Goal: Book appointment/travel/reservation

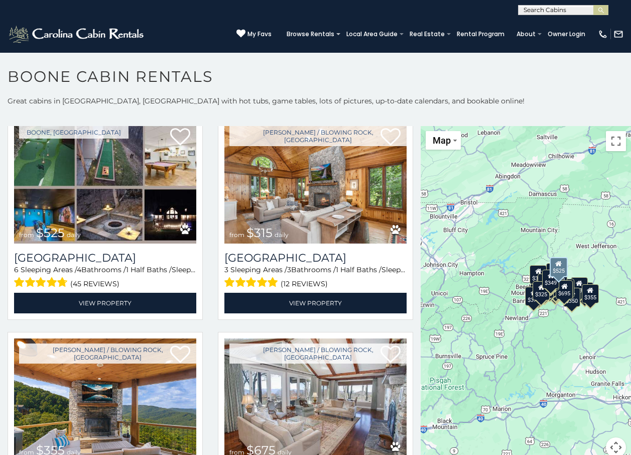
scroll to position [201, 0]
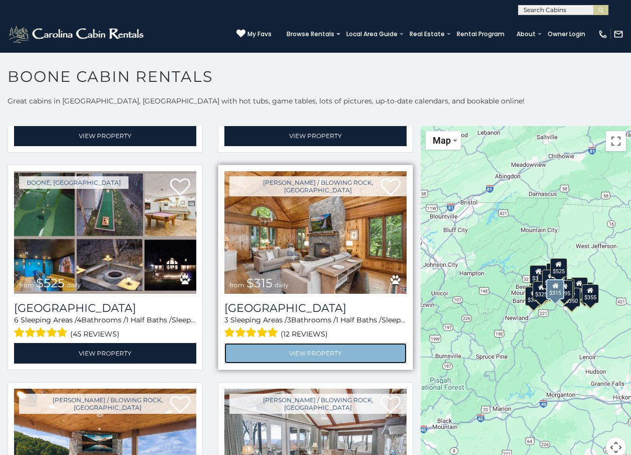
click at [297, 354] on link "View Property" at bounding box center [316, 353] width 182 height 21
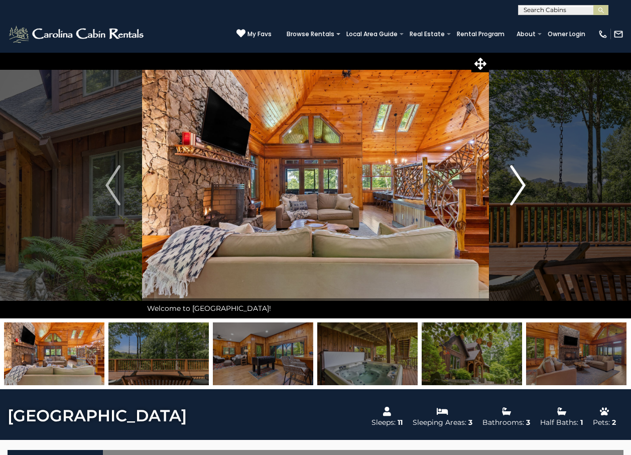
click at [515, 187] on img "Next" at bounding box center [518, 185] width 15 height 40
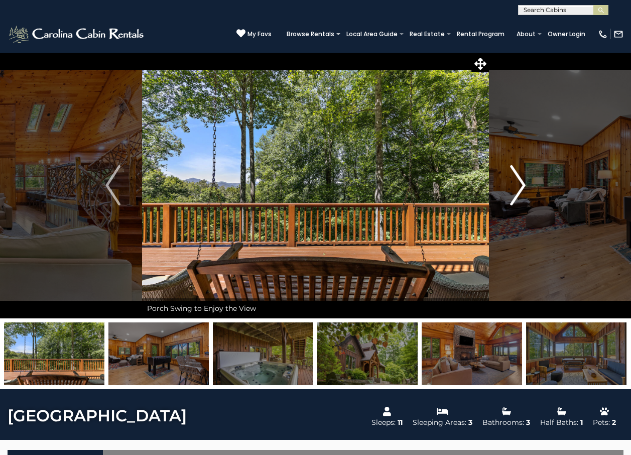
click at [515, 187] on img "Next" at bounding box center [518, 185] width 15 height 40
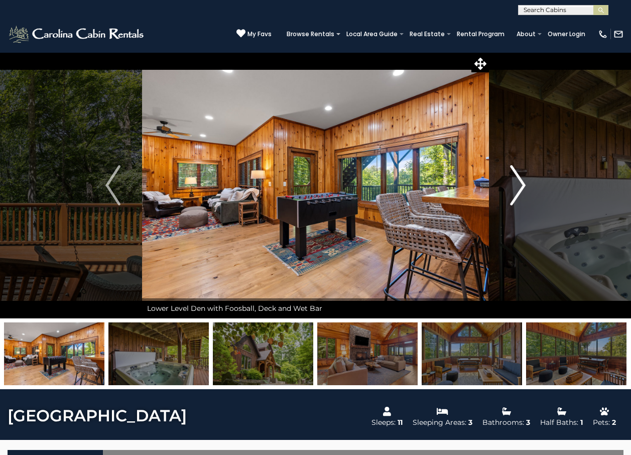
click at [515, 187] on img "Next" at bounding box center [518, 185] width 15 height 40
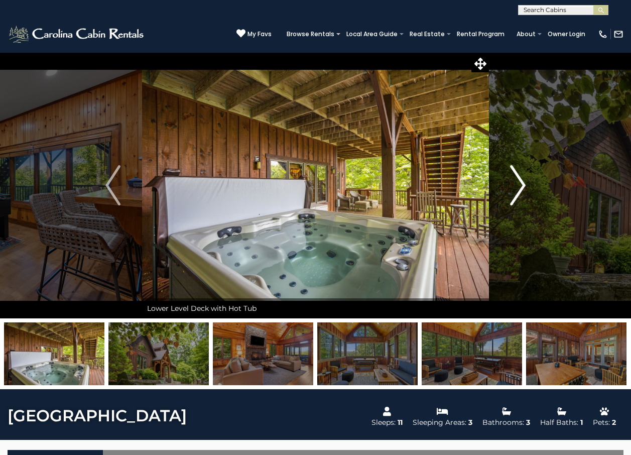
click at [515, 187] on img "Next" at bounding box center [518, 185] width 15 height 40
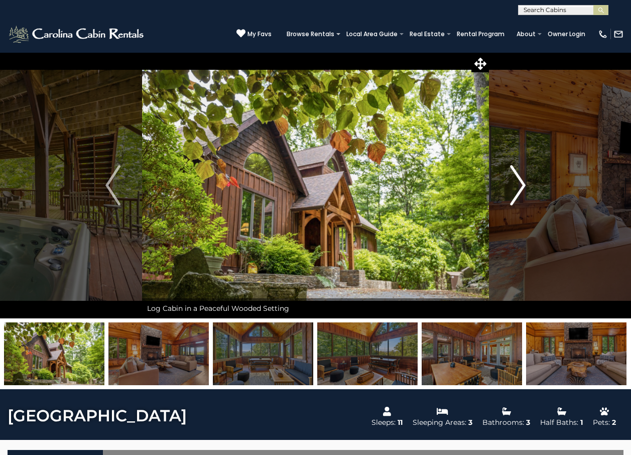
click at [515, 187] on img "Next" at bounding box center [518, 185] width 15 height 40
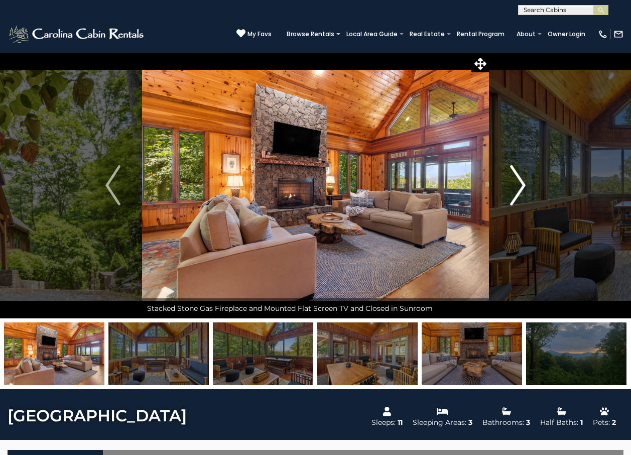
click at [515, 187] on img "Next" at bounding box center [518, 185] width 15 height 40
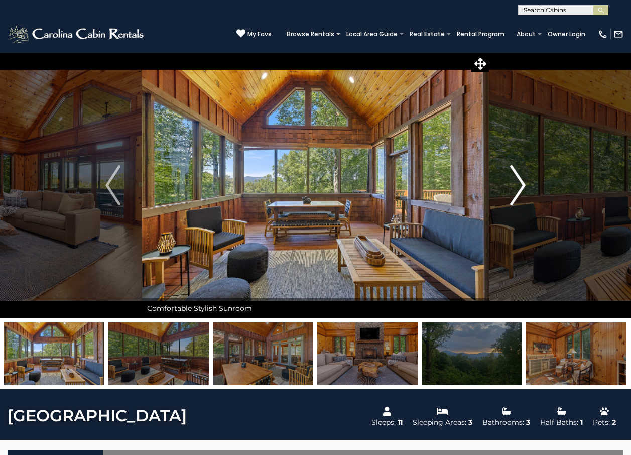
click at [515, 187] on img "Next" at bounding box center [518, 185] width 15 height 40
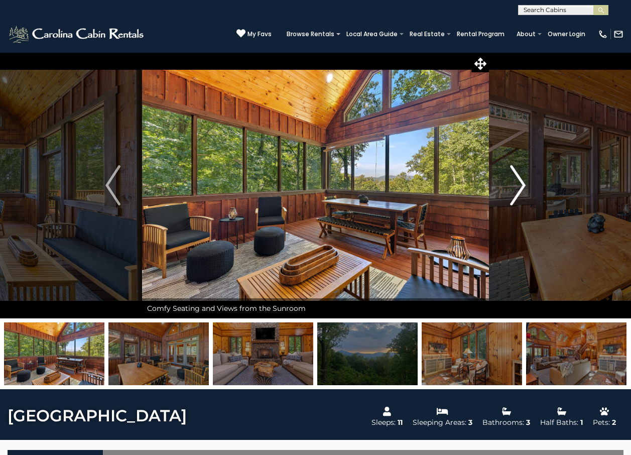
click at [515, 187] on img "Next" at bounding box center [518, 185] width 15 height 40
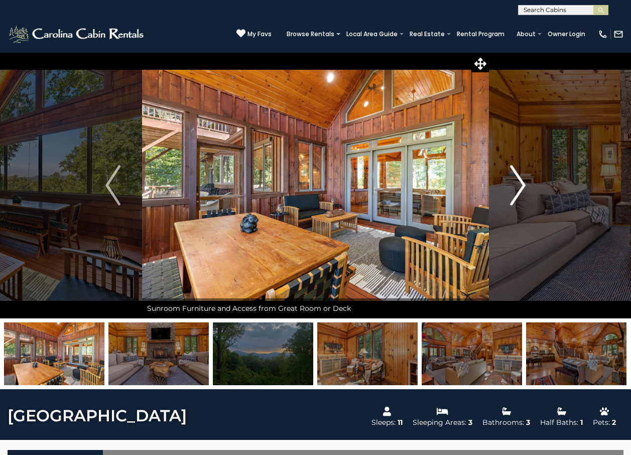
click at [515, 187] on img "Next" at bounding box center [518, 185] width 15 height 40
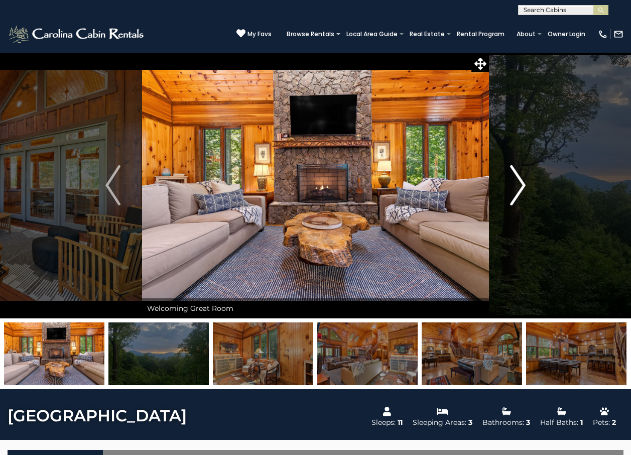
click at [515, 187] on img "Next" at bounding box center [518, 185] width 15 height 40
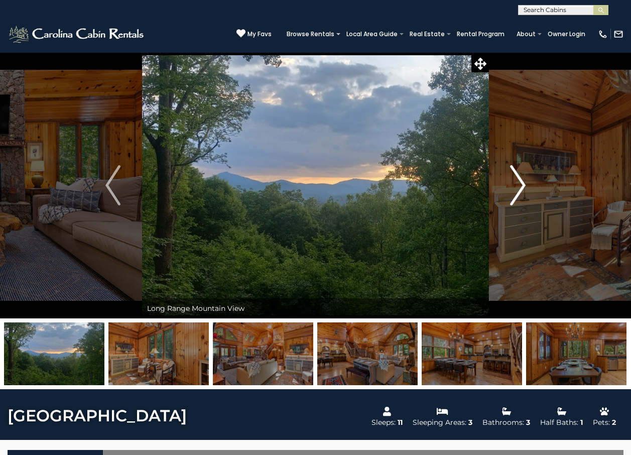
click at [515, 187] on img "Next" at bounding box center [518, 185] width 15 height 40
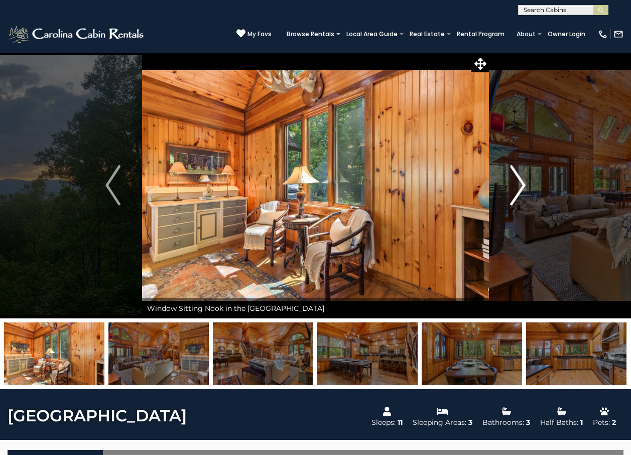
click at [515, 187] on img "Next" at bounding box center [518, 185] width 15 height 40
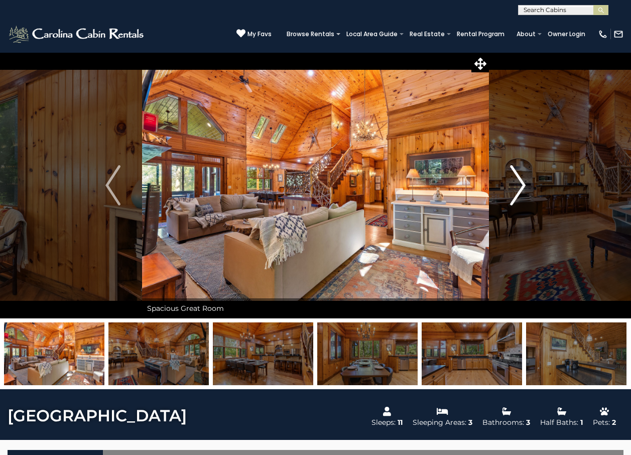
click at [515, 187] on img "Next" at bounding box center [518, 185] width 15 height 40
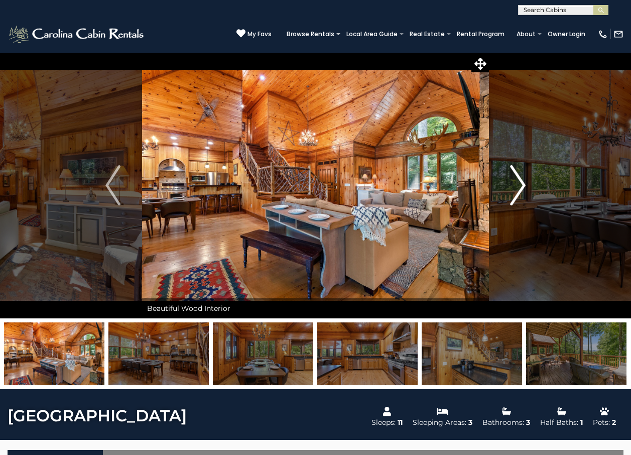
click at [515, 187] on img "Next" at bounding box center [518, 185] width 15 height 40
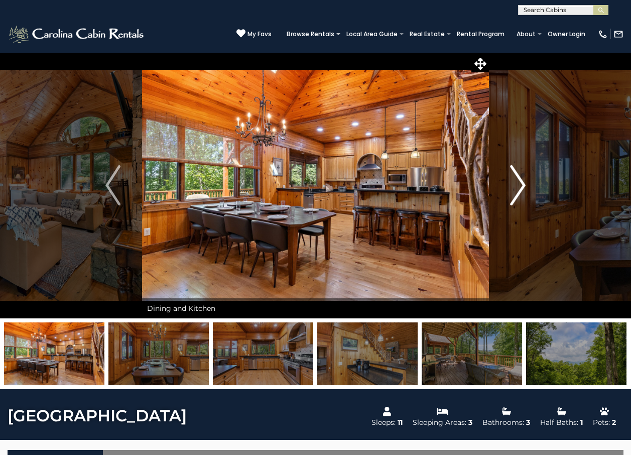
click at [515, 187] on img "Next" at bounding box center [518, 185] width 15 height 40
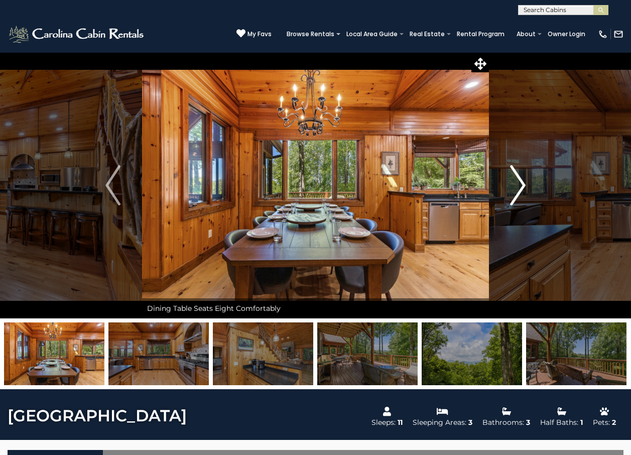
click at [515, 187] on img "Next" at bounding box center [518, 185] width 15 height 40
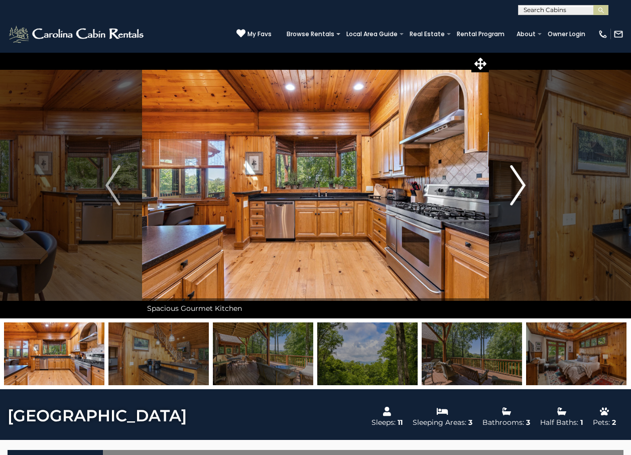
click at [515, 187] on img "Next" at bounding box center [518, 185] width 15 height 40
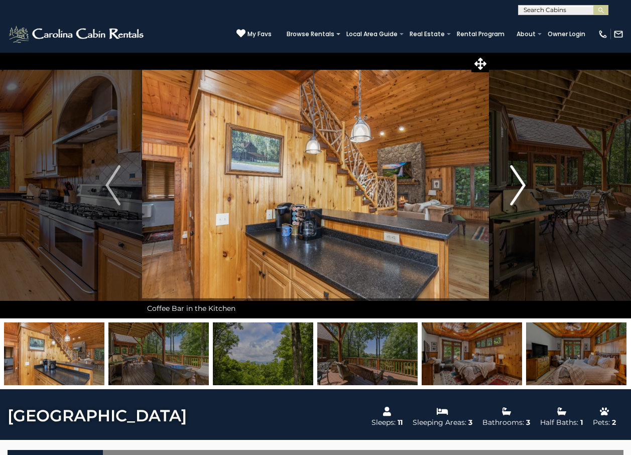
click at [515, 187] on img "Next" at bounding box center [518, 185] width 15 height 40
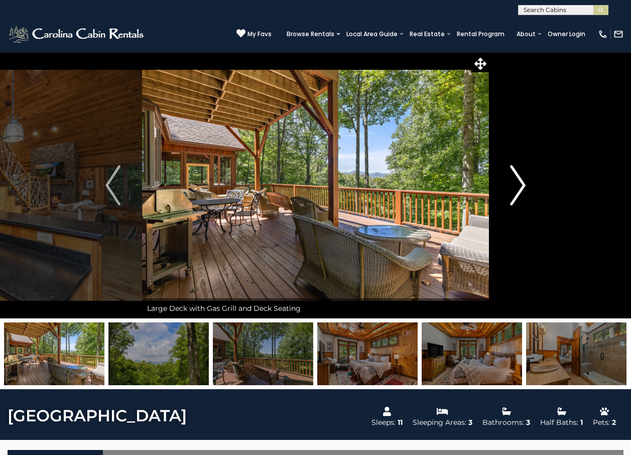
click at [515, 187] on img "Next" at bounding box center [518, 185] width 15 height 40
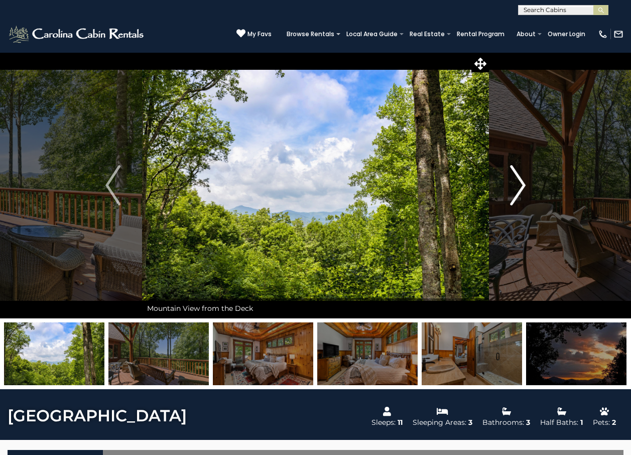
click at [515, 187] on img "Next" at bounding box center [518, 185] width 15 height 40
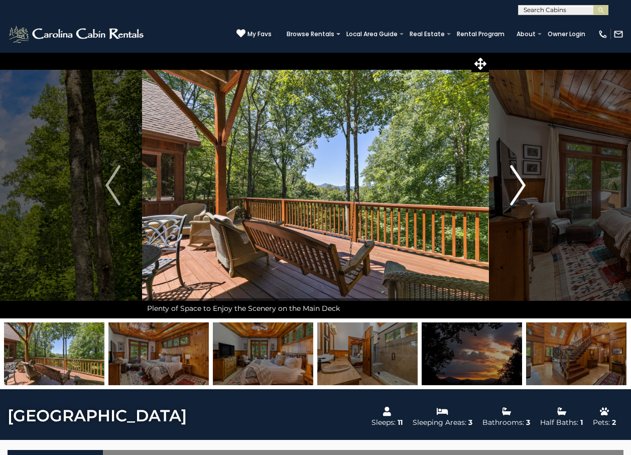
click at [515, 187] on img "Next" at bounding box center [518, 185] width 15 height 40
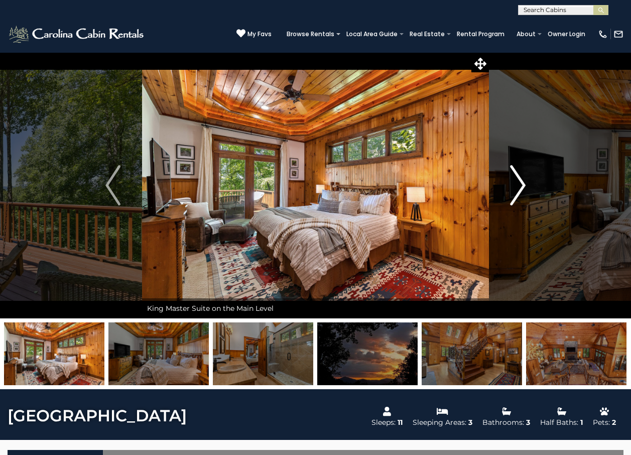
click at [515, 187] on img "Next" at bounding box center [518, 185] width 15 height 40
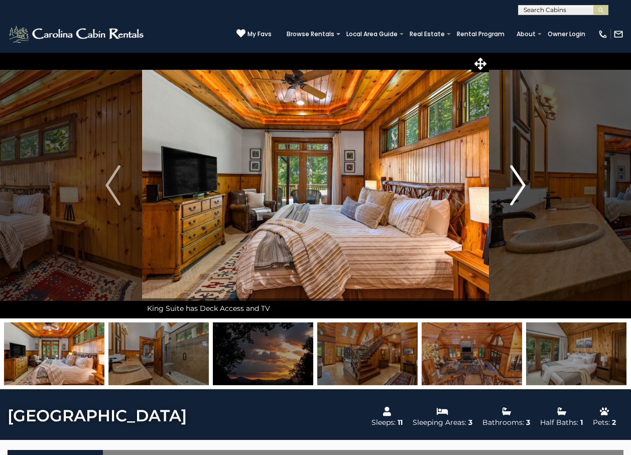
click at [515, 187] on img "Next" at bounding box center [518, 185] width 15 height 40
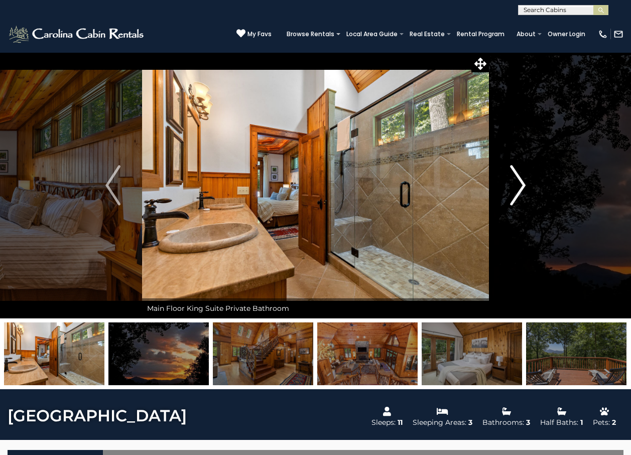
click at [515, 187] on img "Next" at bounding box center [518, 185] width 15 height 40
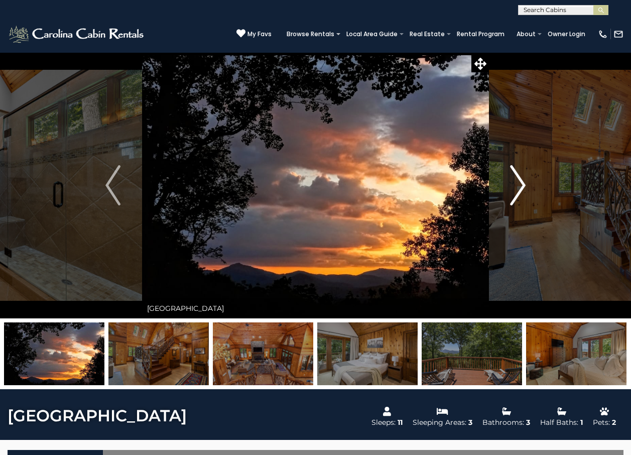
click at [515, 187] on img "Next" at bounding box center [518, 185] width 15 height 40
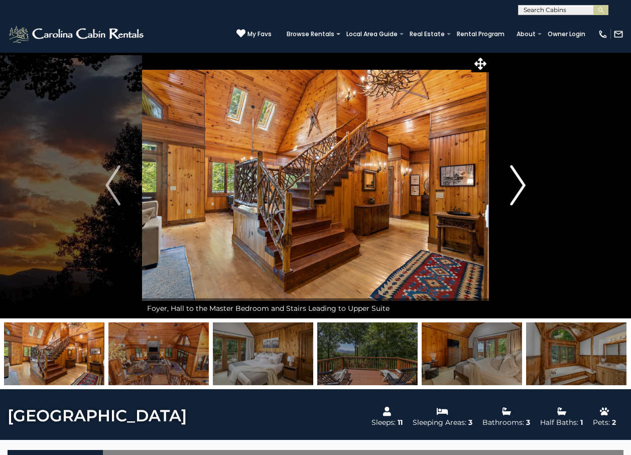
click at [515, 187] on img "Next" at bounding box center [518, 185] width 15 height 40
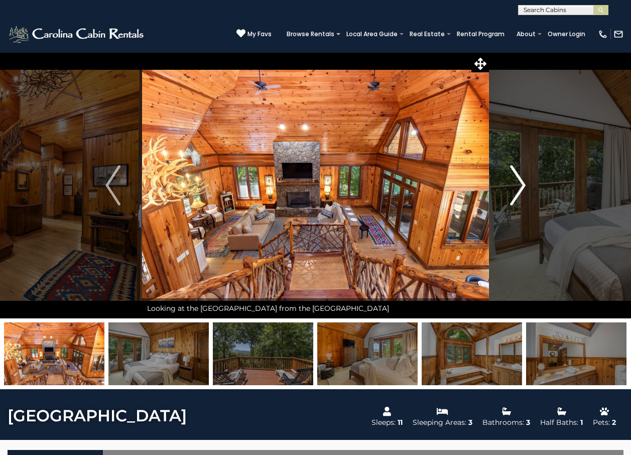
click at [515, 187] on img "Next" at bounding box center [518, 185] width 15 height 40
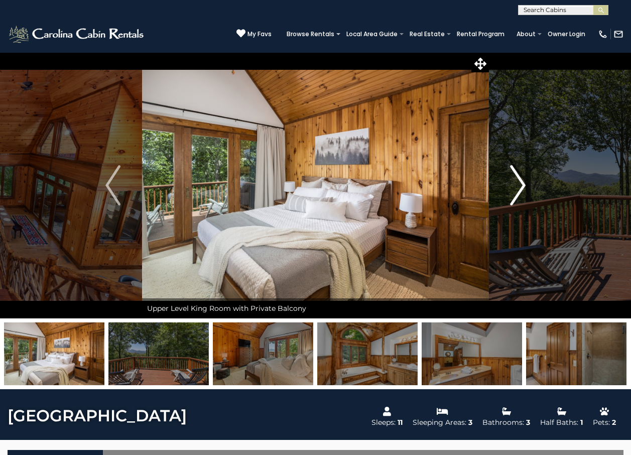
click at [515, 187] on img "Next" at bounding box center [518, 185] width 15 height 40
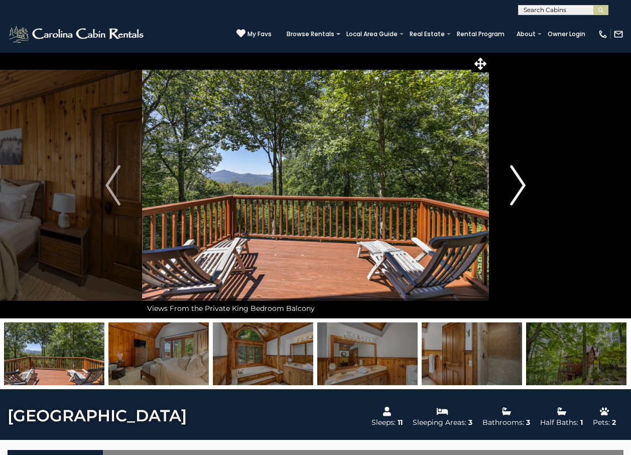
click at [515, 187] on img "Next" at bounding box center [518, 185] width 15 height 40
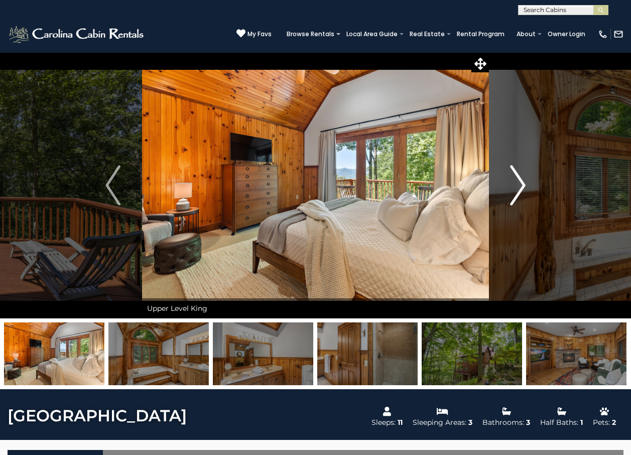
click at [515, 187] on img "Next" at bounding box center [518, 185] width 15 height 40
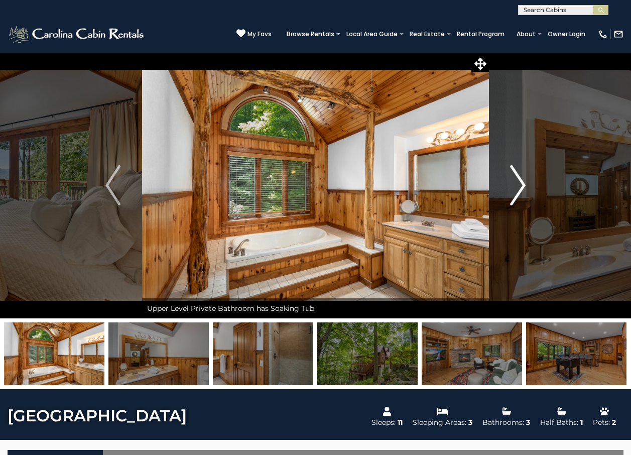
click at [515, 187] on img "Next" at bounding box center [518, 185] width 15 height 40
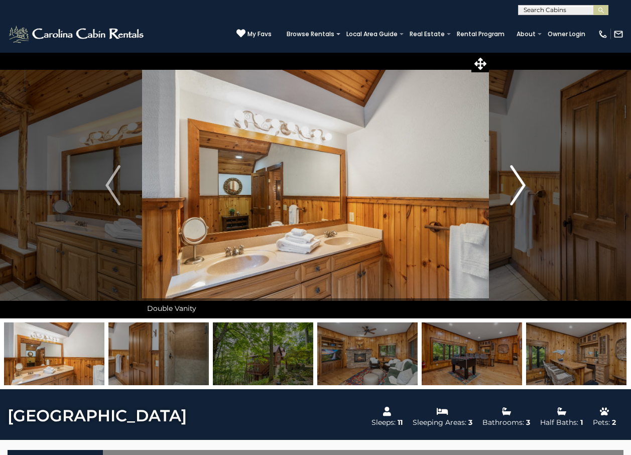
click at [515, 187] on img "Next" at bounding box center [518, 185] width 15 height 40
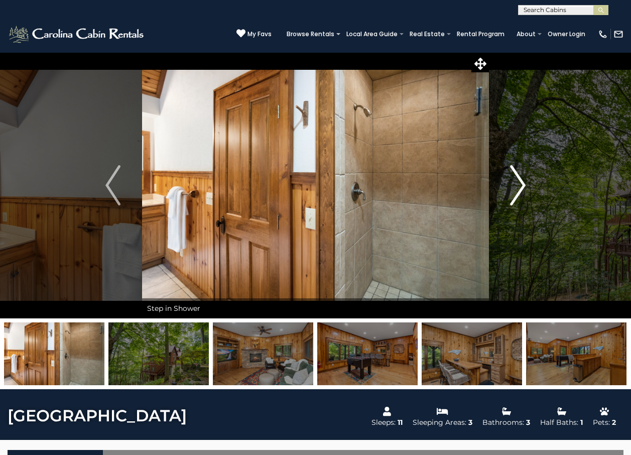
click at [515, 187] on img "Next" at bounding box center [518, 185] width 15 height 40
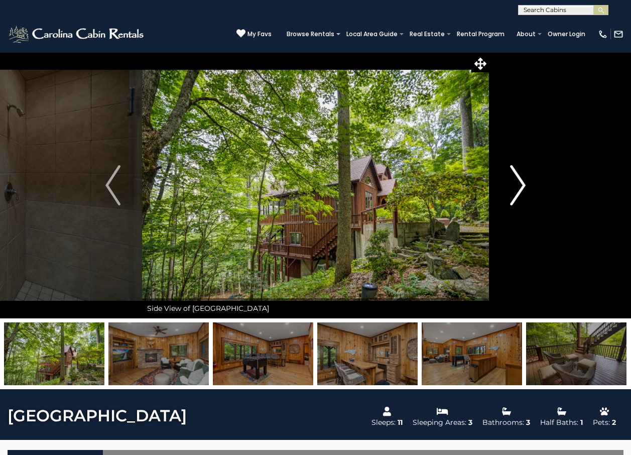
click at [515, 187] on img "Next" at bounding box center [518, 185] width 15 height 40
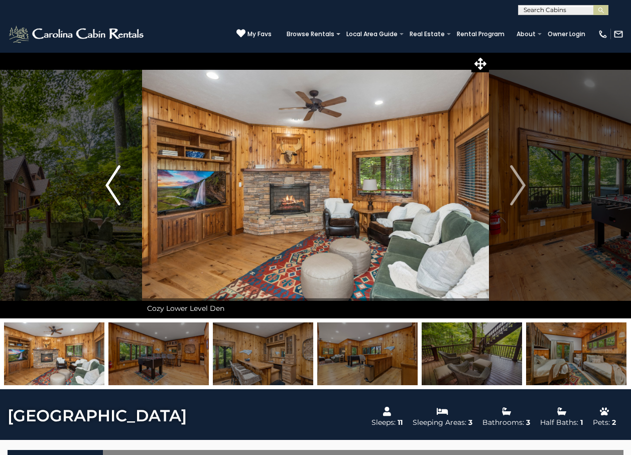
click at [116, 200] on img "Previous" at bounding box center [112, 185] width 15 height 40
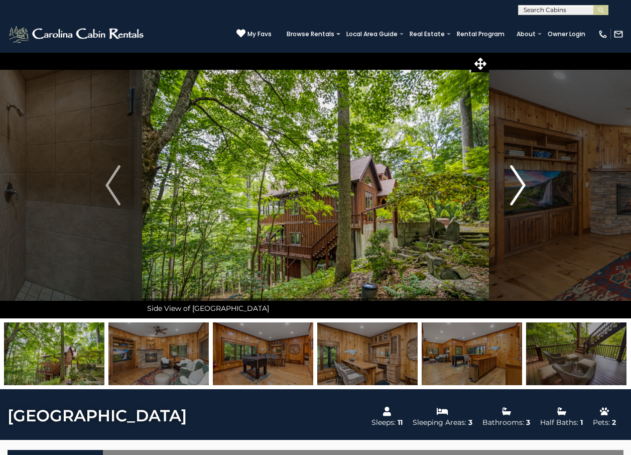
click at [518, 194] on img "Next" at bounding box center [518, 185] width 15 height 40
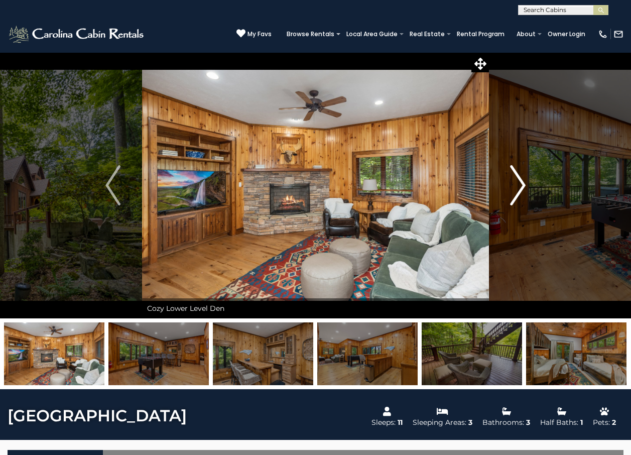
click at [518, 194] on img "Next" at bounding box center [518, 185] width 15 height 40
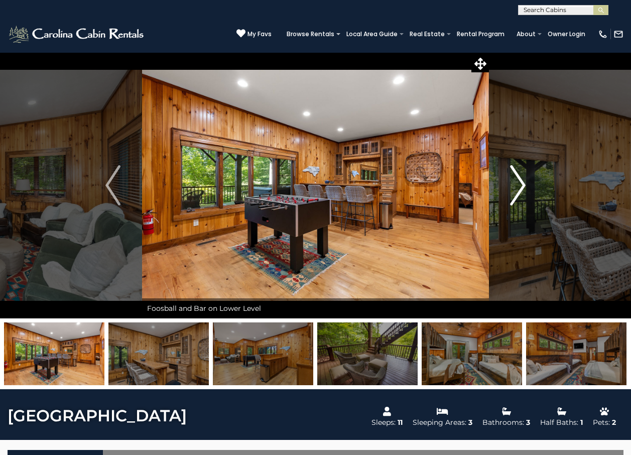
click at [518, 194] on img "Next" at bounding box center [518, 185] width 15 height 40
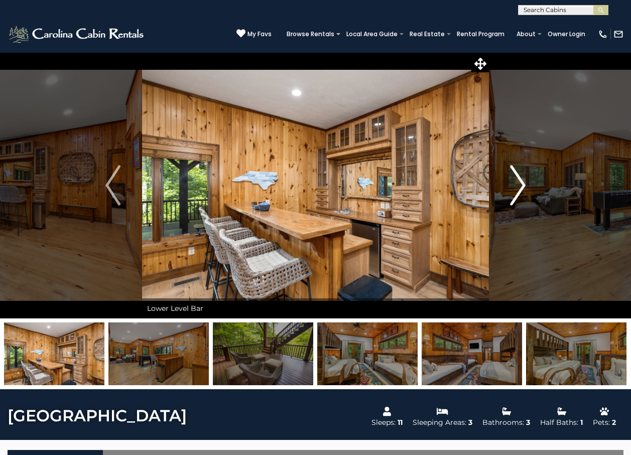
click at [518, 194] on img "Next" at bounding box center [518, 185] width 15 height 40
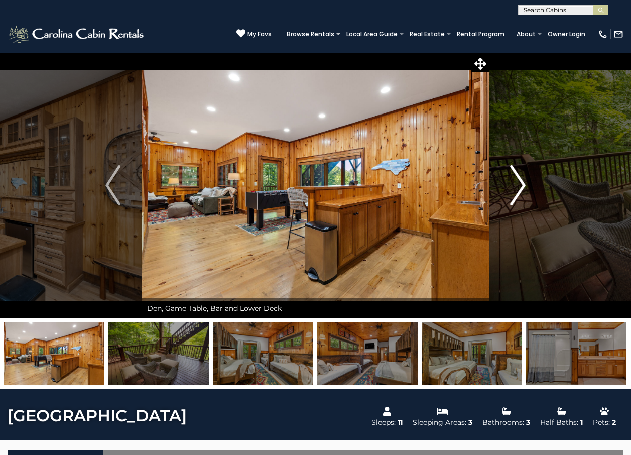
click at [518, 194] on img "Next" at bounding box center [518, 185] width 15 height 40
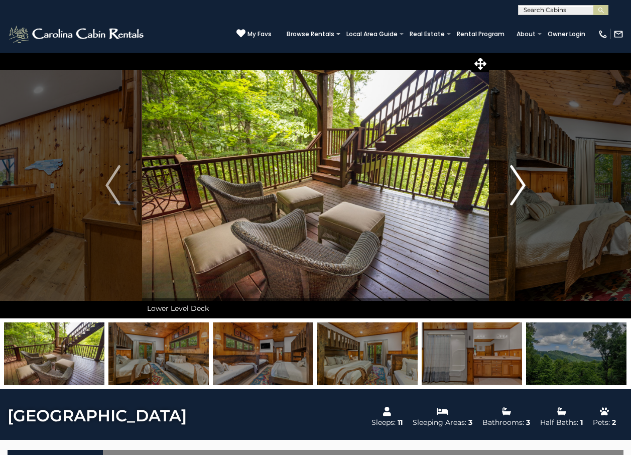
click at [518, 194] on img "Next" at bounding box center [518, 185] width 15 height 40
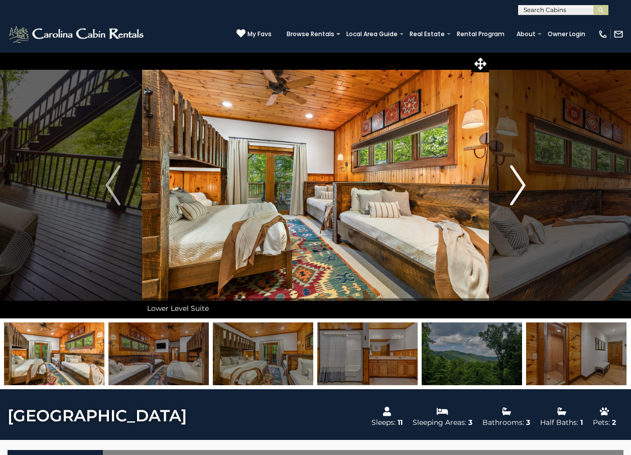
click at [518, 194] on img "Next" at bounding box center [518, 185] width 15 height 40
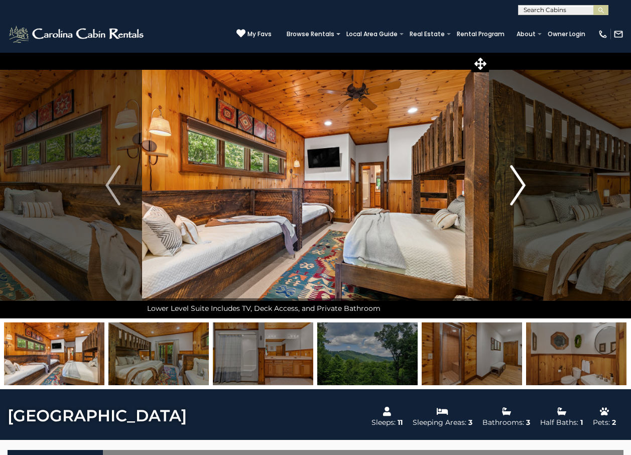
click at [518, 194] on img "Next" at bounding box center [518, 185] width 15 height 40
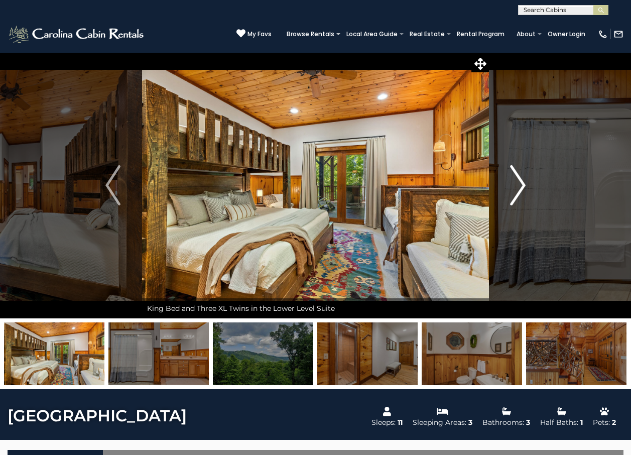
click at [518, 194] on img "Next" at bounding box center [518, 185] width 15 height 40
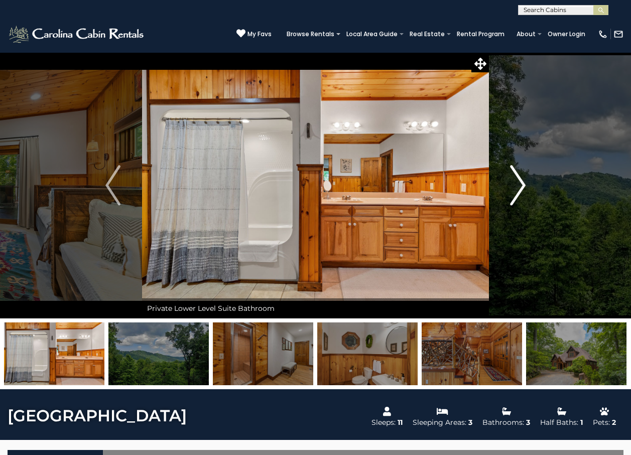
click at [518, 194] on img "Next" at bounding box center [518, 185] width 15 height 40
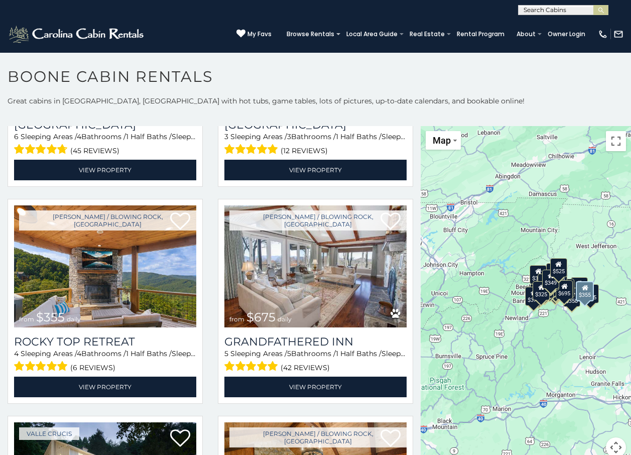
scroll to position [402, 0]
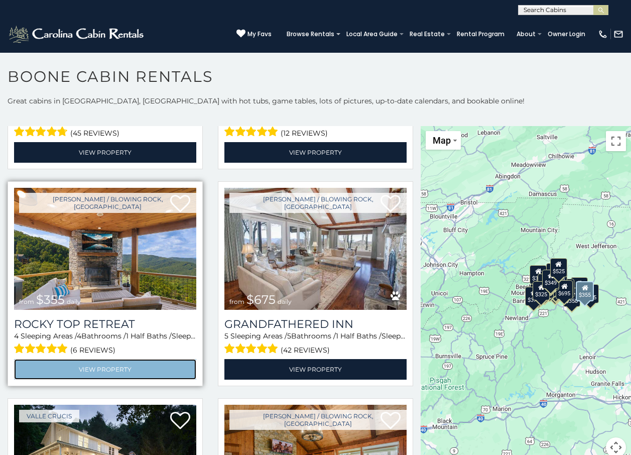
click at [89, 361] on link "View Property" at bounding box center [105, 369] width 182 height 21
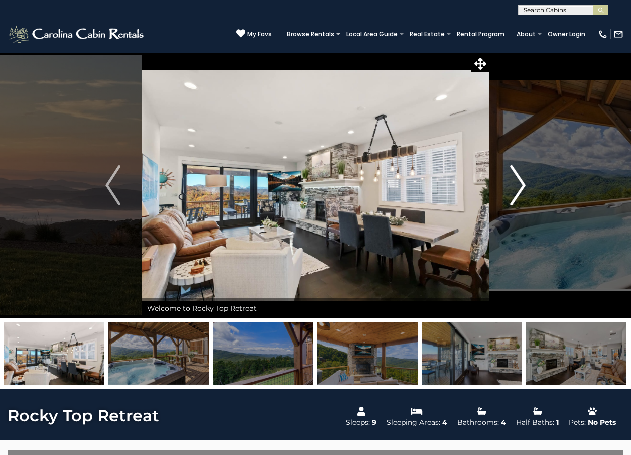
click at [515, 197] on img "Next" at bounding box center [518, 185] width 15 height 40
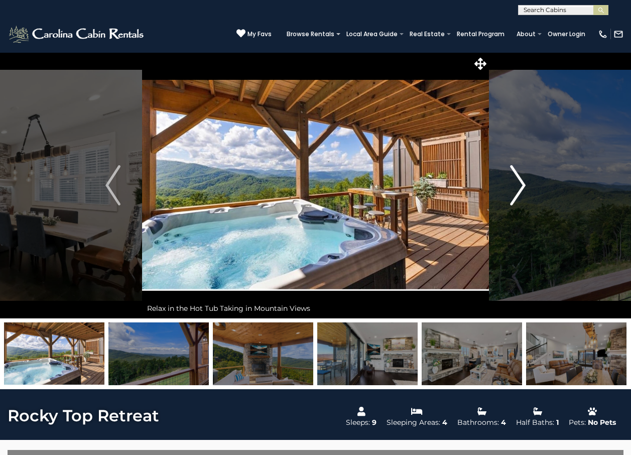
click at [515, 197] on img "Next" at bounding box center [518, 185] width 15 height 40
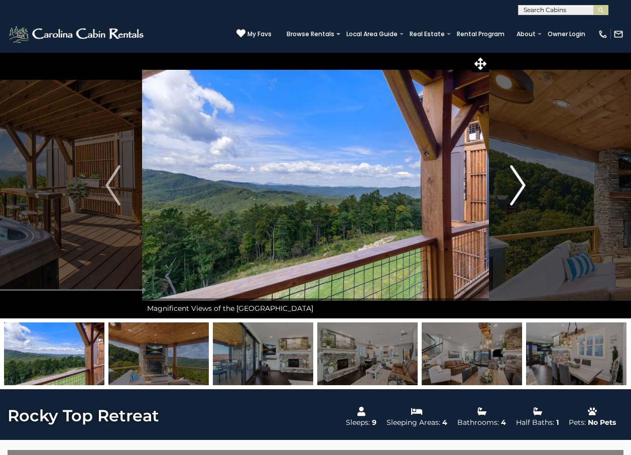
click at [515, 197] on img "Next" at bounding box center [518, 185] width 15 height 40
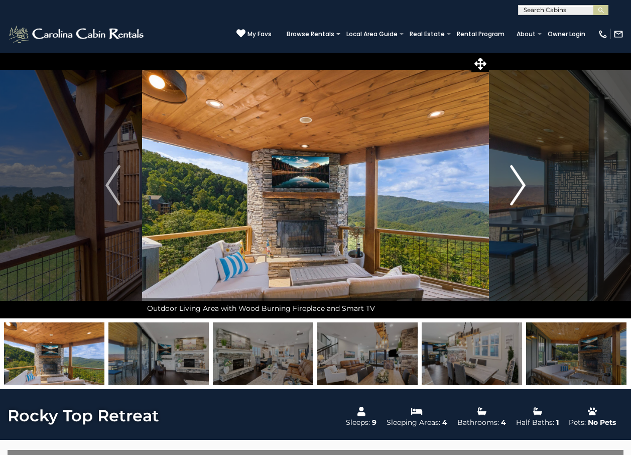
click at [515, 197] on img "Next" at bounding box center [518, 185] width 15 height 40
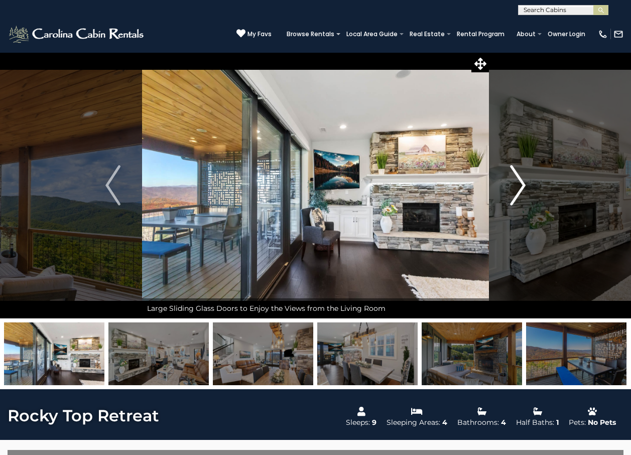
click at [515, 197] on img "Next" at bounding box center [518, 185] width 15 height 40
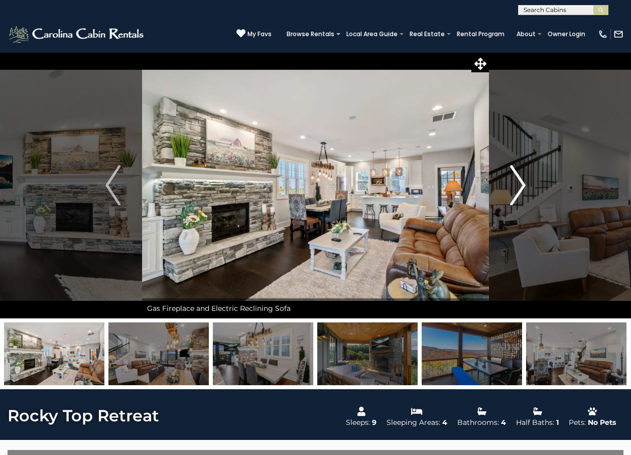
click at [515, 197] on img "Next" at bounding box center [518, 185] width 15 height 40
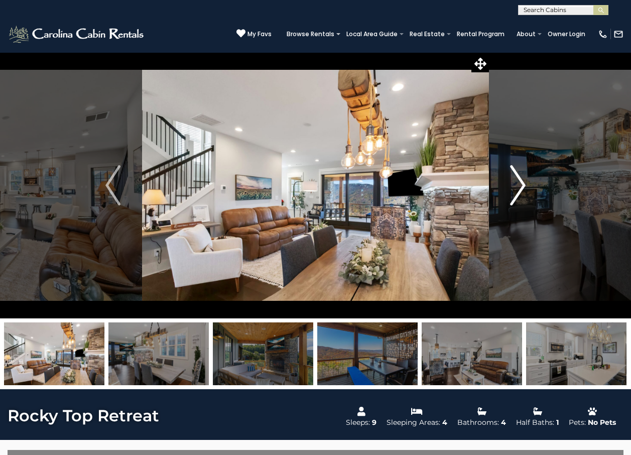
click at [515, 197] on img "Next" at bounding box center [518, 185] width 15 height 40
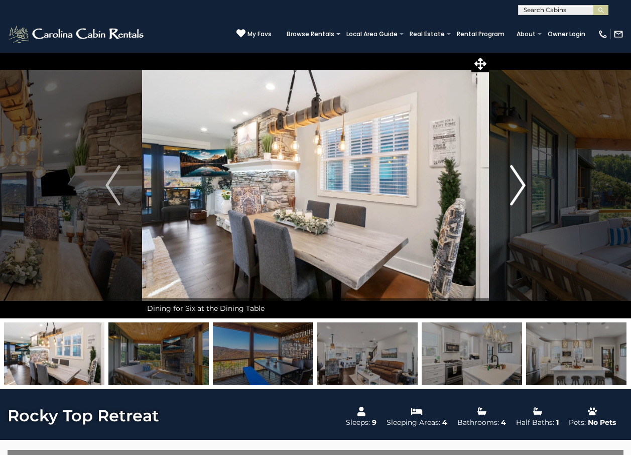
click at [515, 197] on img "Next" at bounding box center [518, 185] width 15 height 40
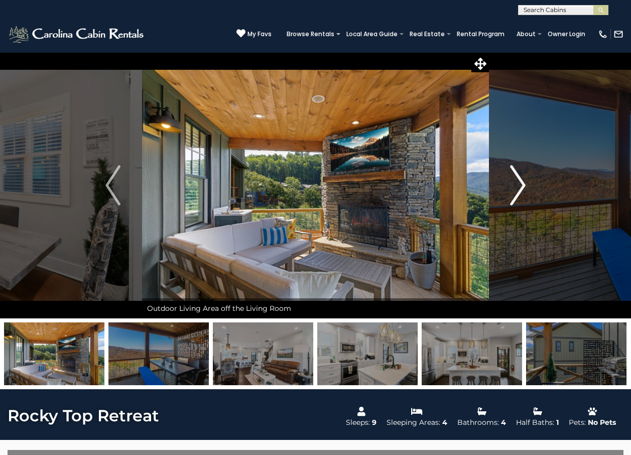
click at [515, 197] on img "Next" at bounding box center [518, 185] width 15 height 40
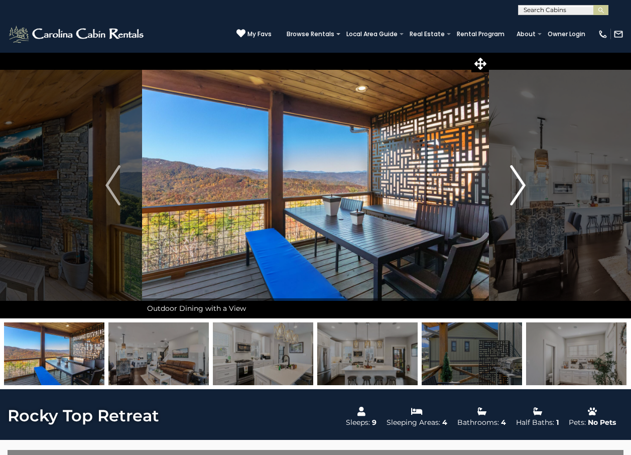
click at [515, 197] on img "Next" at bounding box center [518, 185] width 15 height 40
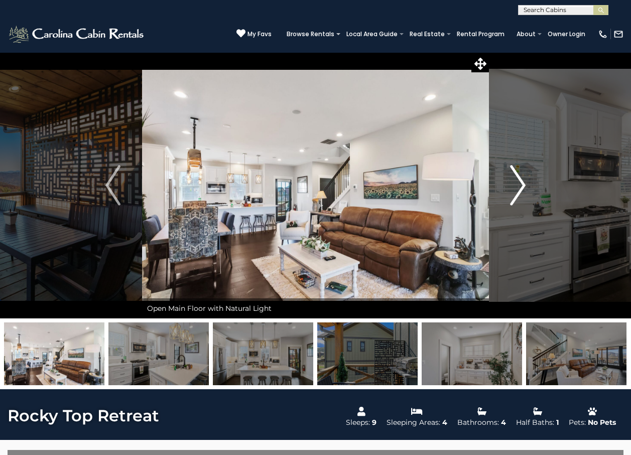
click at [515, 197] on img "Next" at bounding box center [518, 185] width 15 height 40
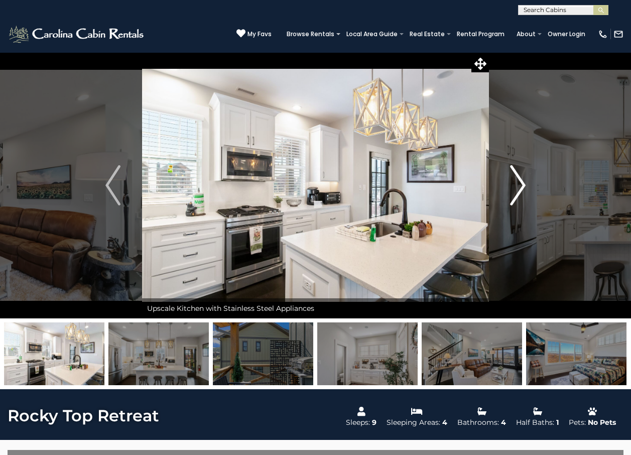
click at [515, 197] on img "Next" at bounding box center [518, 185] width 15 height 40
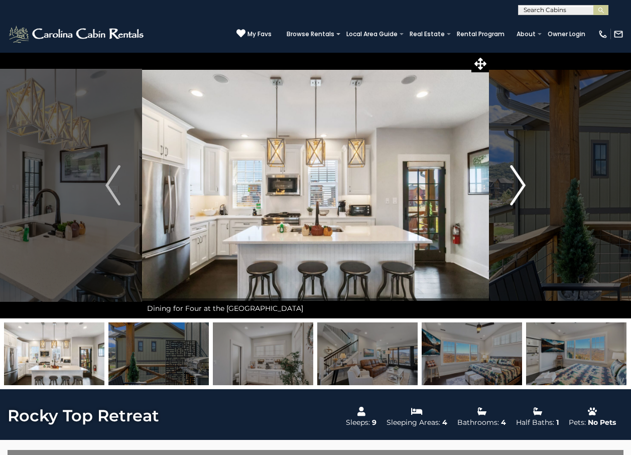
click at [515, 197] on img "Next" at bounding box center [518, 185] width 15 height 40
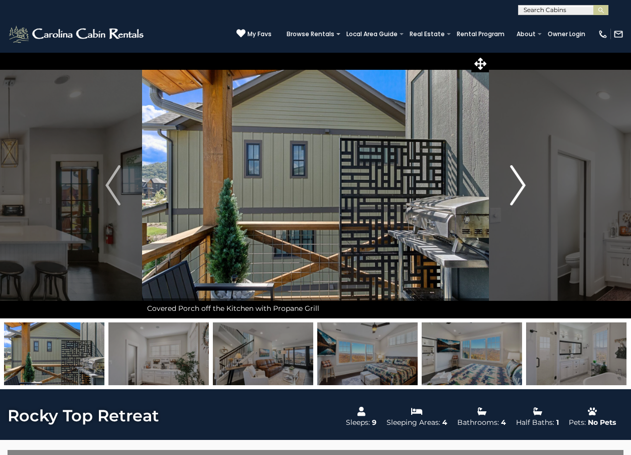
click at [515, 197] on img "Next" at bounding box center [518, 185] width 15 height 40
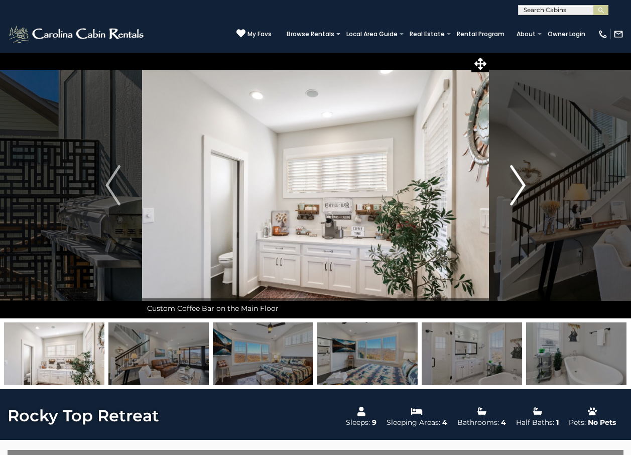
click at [515, 197] on img "Next" at bounding box center [518, 185] width 15 height 40
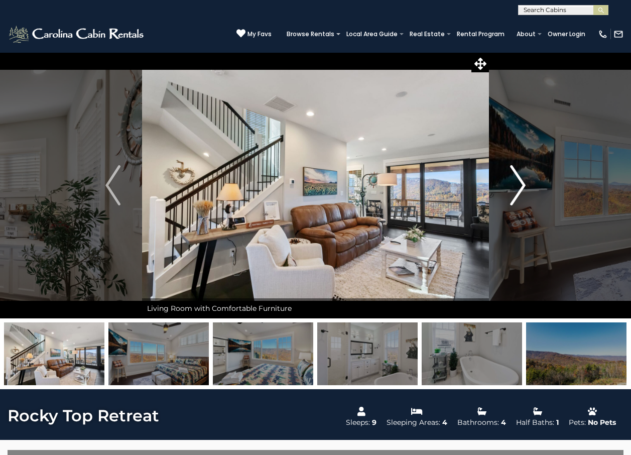
click at [515, 197] on img "Next" at bounding box center [518, 185] width 15 height 40
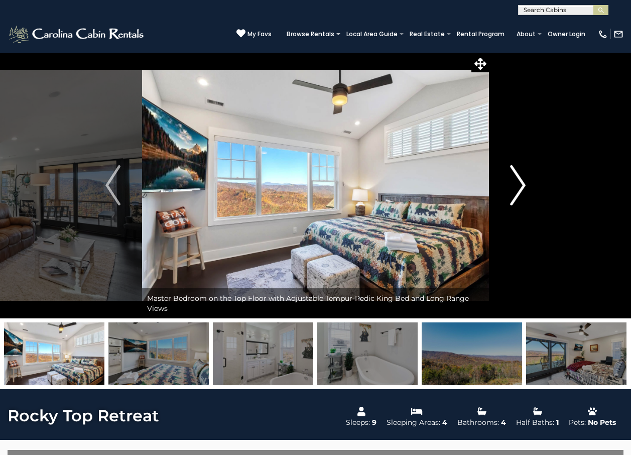
click at [515, 197] on img "Next" at bounding box center [518, 185] width 15 height 40
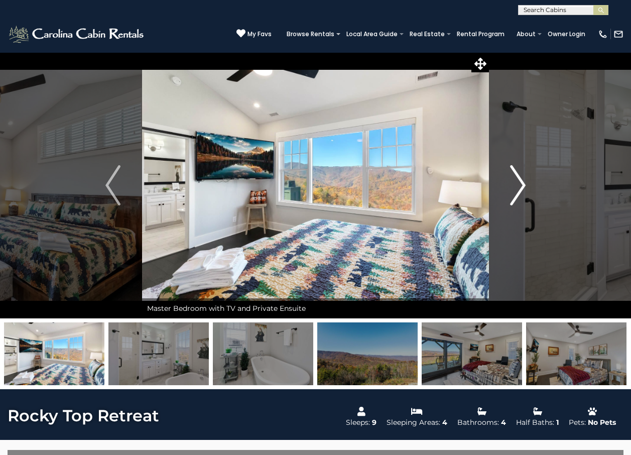
click at [515, 197] on img "Next" at bounding box center [518, 185] width 15 height 40
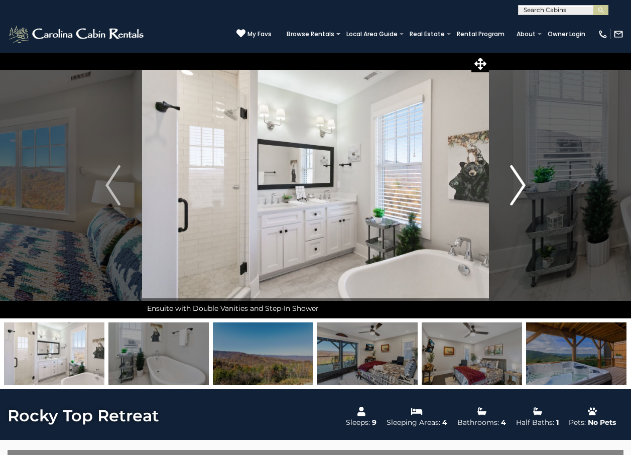
click at [515, 197] on img "Next" at bounding box center [518, 185] width 15 height 40
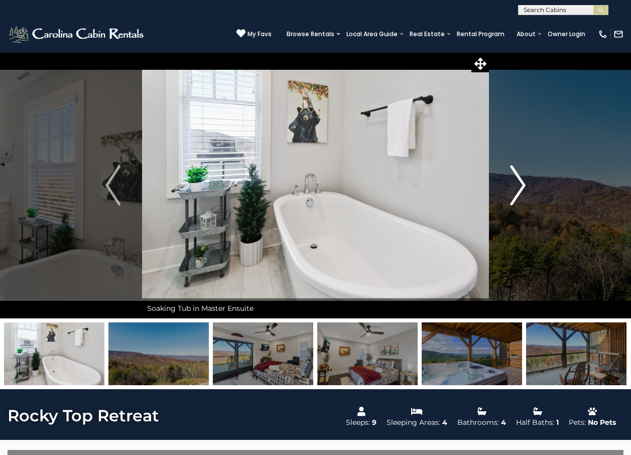
click at [515, 197] on img "Next" at bounding box center [518, 185] width 15 height 40
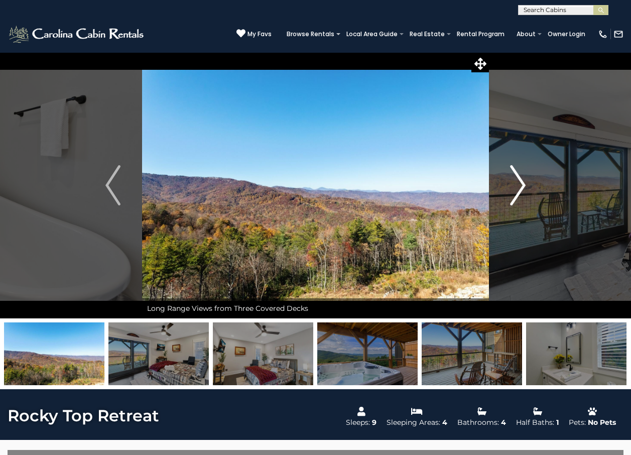
click at [515, 197] on img "Next" at bounding box center [518, 185] width 15 height 40
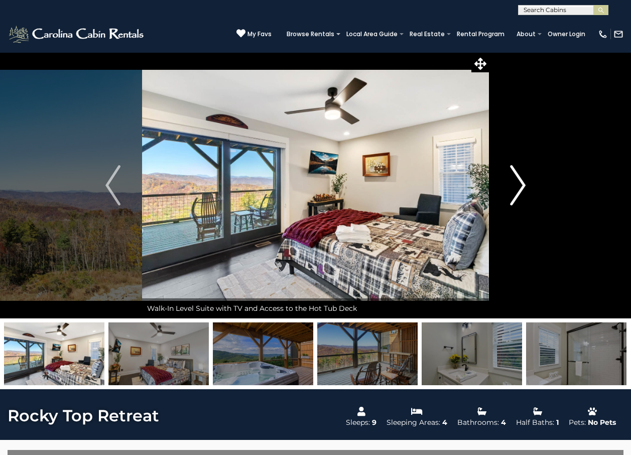
click at [515, 197] on img "Next" at bounding box center [518, 185] width 15 height 40
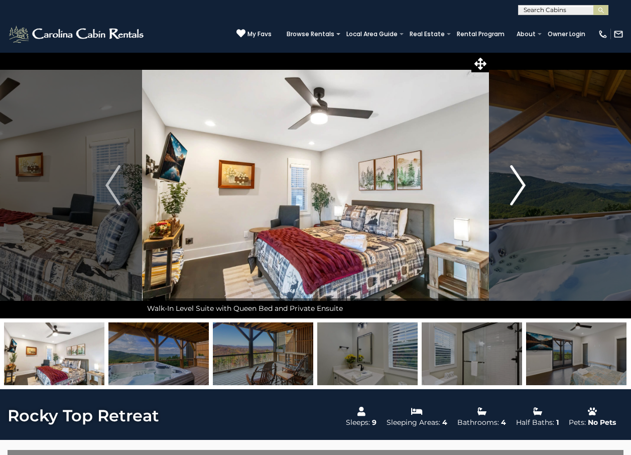
click at [515, 197] on img "Next" at bounding box center [518, 185] width 15 height 40
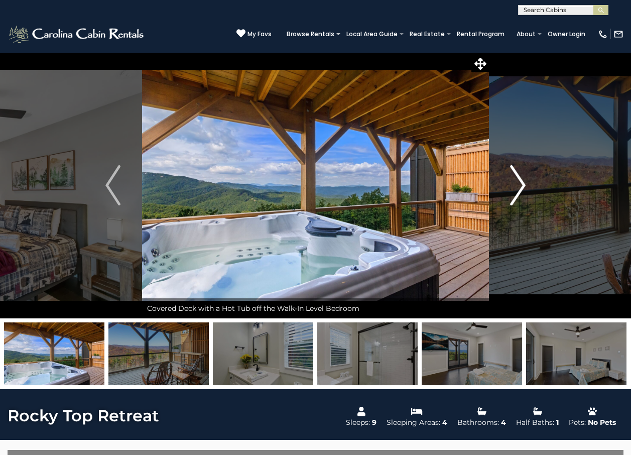
click at [515, 197] on img "Next" at bounding box center [518, 185] width 15 height 40
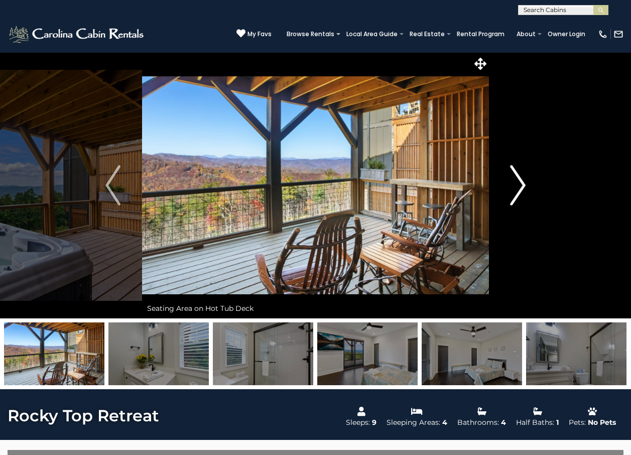
click at [515, 197] on img "Next" at bounding box center [518, 185] width 15 height 40
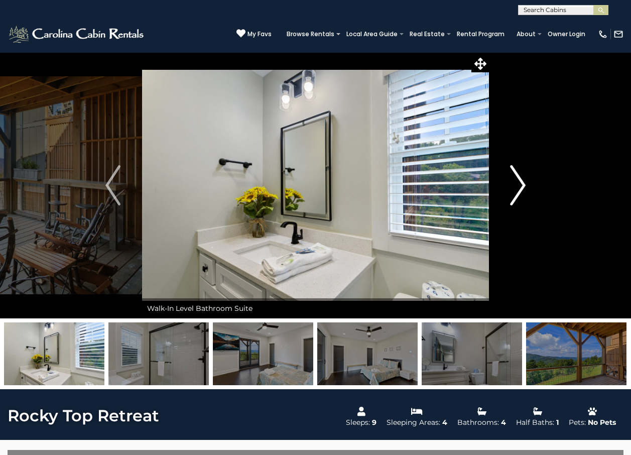
click at [515, 197] on img "Next" at bounding box center [518, 185] width 15 height 40
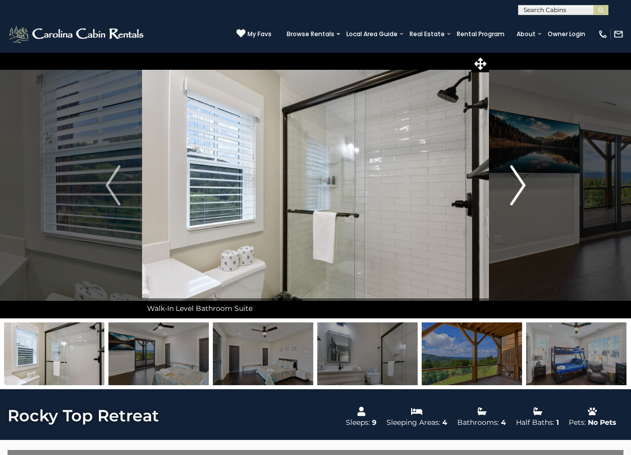
click at [515, 197] on img "Next" at bounding box center [518, 185] width 15 height 40
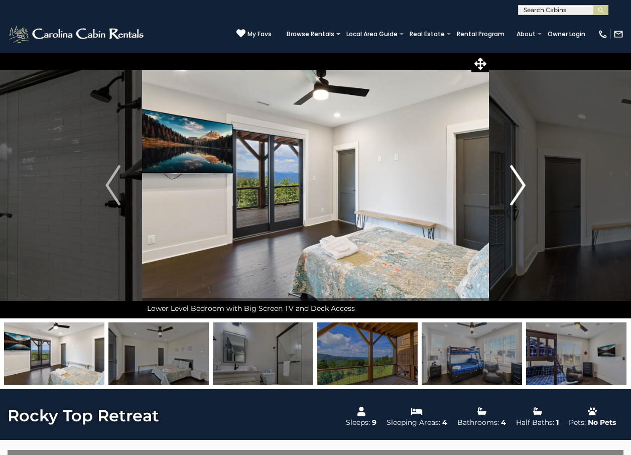
click at [515, 197] on img "Next" at bounding box center [518, 185] width 15 height 40
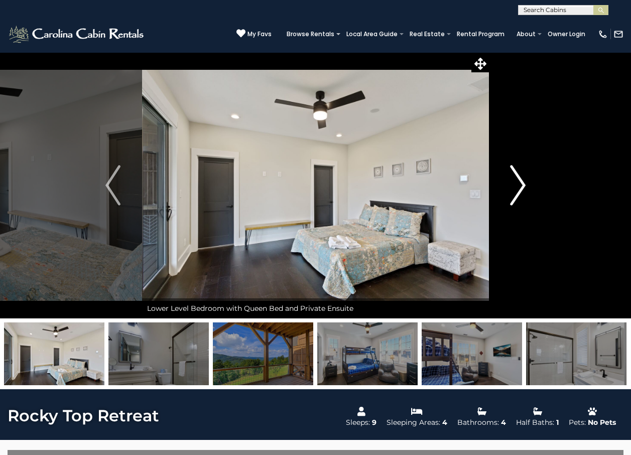
click at [515, 197] on img "Next" at bounding box center [518, 185] width 15 height 40
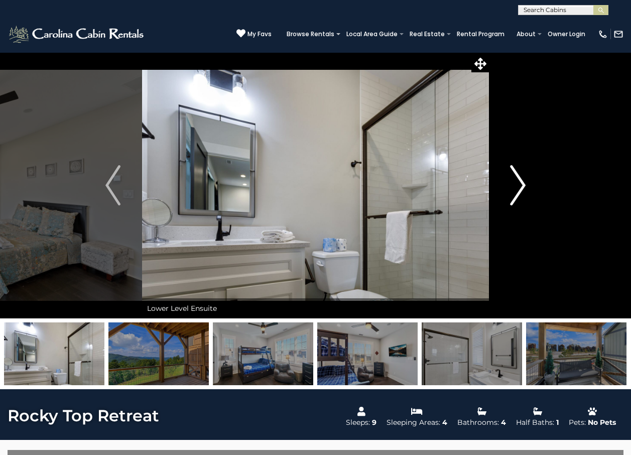
click at [515, 197] on img "Next" at bounding box center [518, 185] width 15 height 40
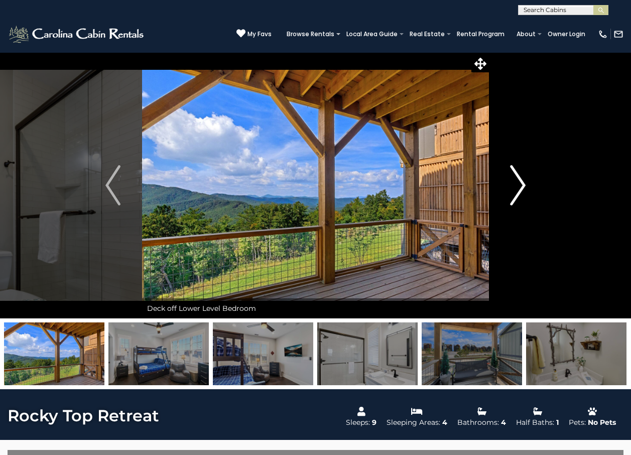
click at [515, 197] on img "Next" at bounding box center [518, 185] width 15 height 40
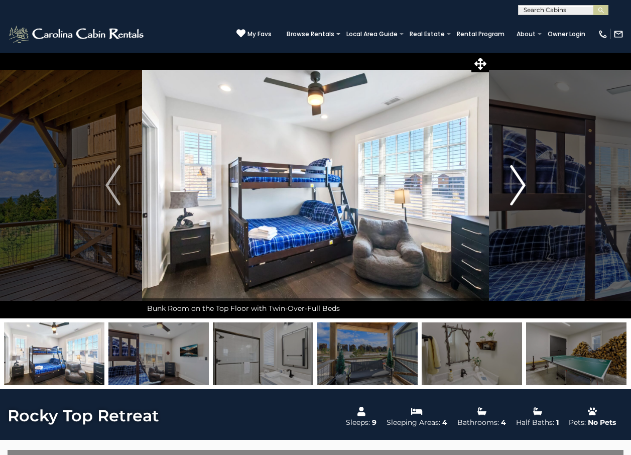
click at [515, 197] on img "Next" at bounding box center [518, 185] width 15 height 40
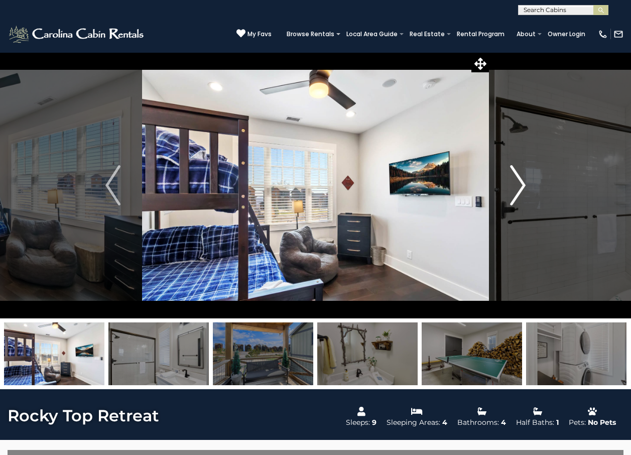
click at [515, 197] on img "Next" at bounding box center [518, 185] width 15 height 40
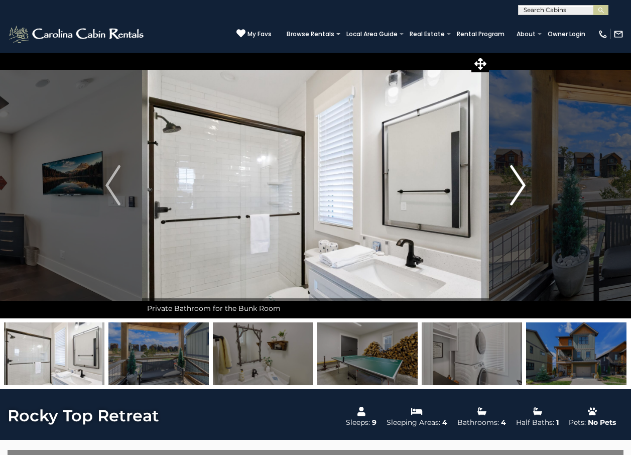
click at [515, 197] on img "Next" at bounding box center [518, 185] width 15 height 40
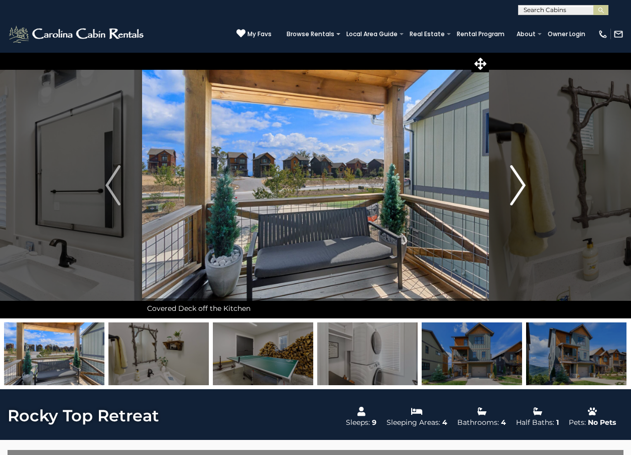
click at [515, 197] on img "Next" at bounding box center [518, 185] width 15 height 40
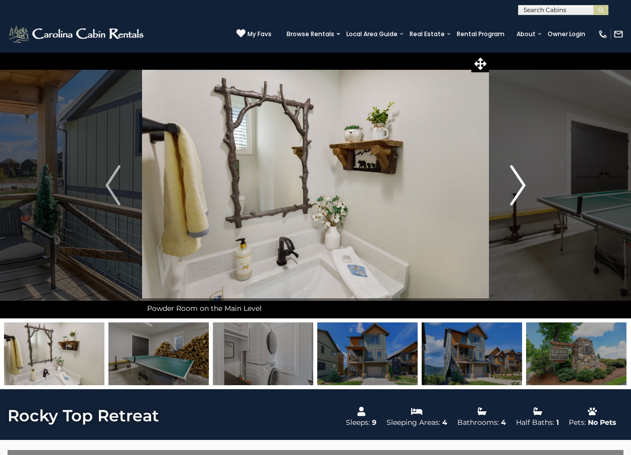
click at [515, 197] on img "Next" at bounding box center [518, 185] width 15 height 40
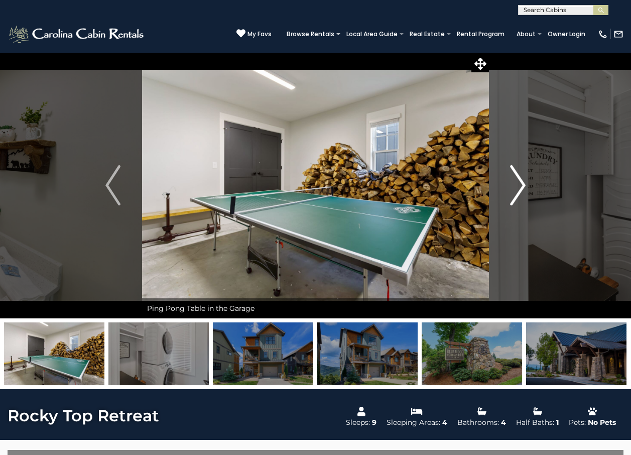
click at [515, 197] on img "Next" at bounding box center [518, 185] width 15 height 40
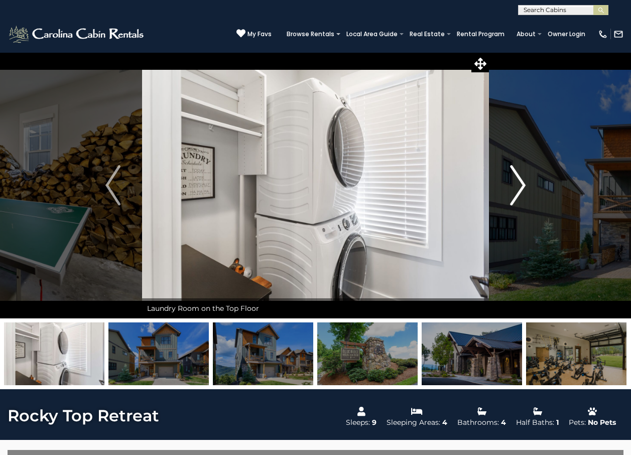
click at [515, 197] on img "Next" at bounding box center [518, 185] width 15 height 40
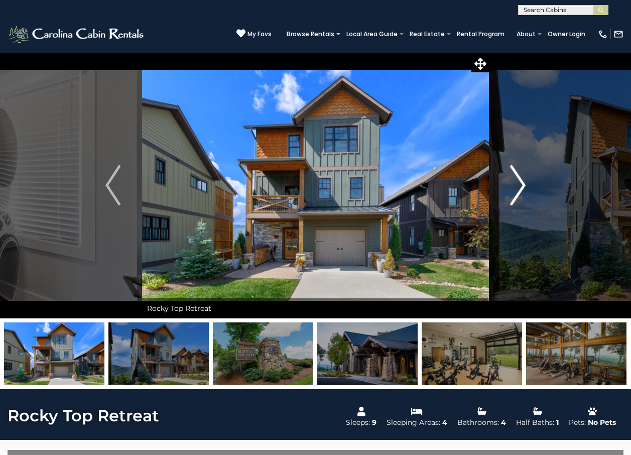
click at [515, 197] on img "Next" at bounding box center [518, 185] width 15 height 40
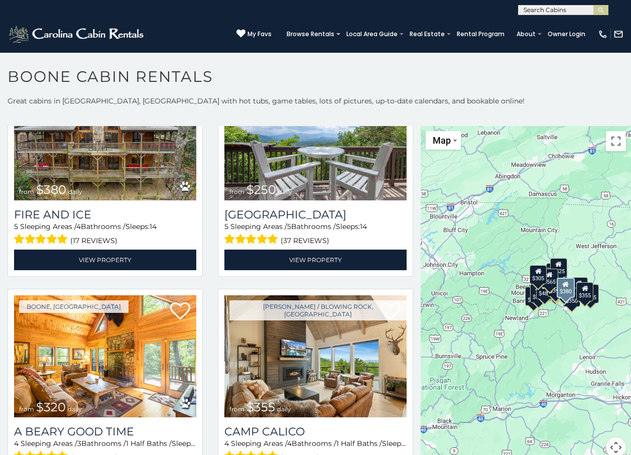
scroll to position [2261, 0]
